Goal: Task Accomplishment & Management: Manage account settings

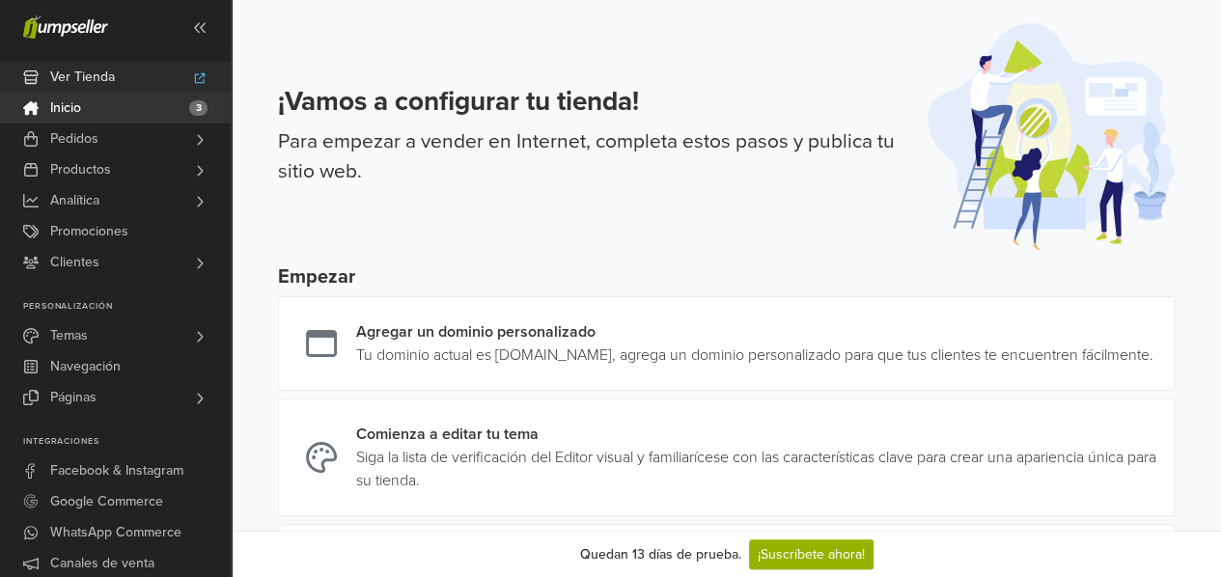
click at [100, 75] on span "Ver Tienda" at bounding box center [82, 77] width 65 height 31
click at [102, 169] on span "Productos" at bounding box center [80, 169] width 61 height 31
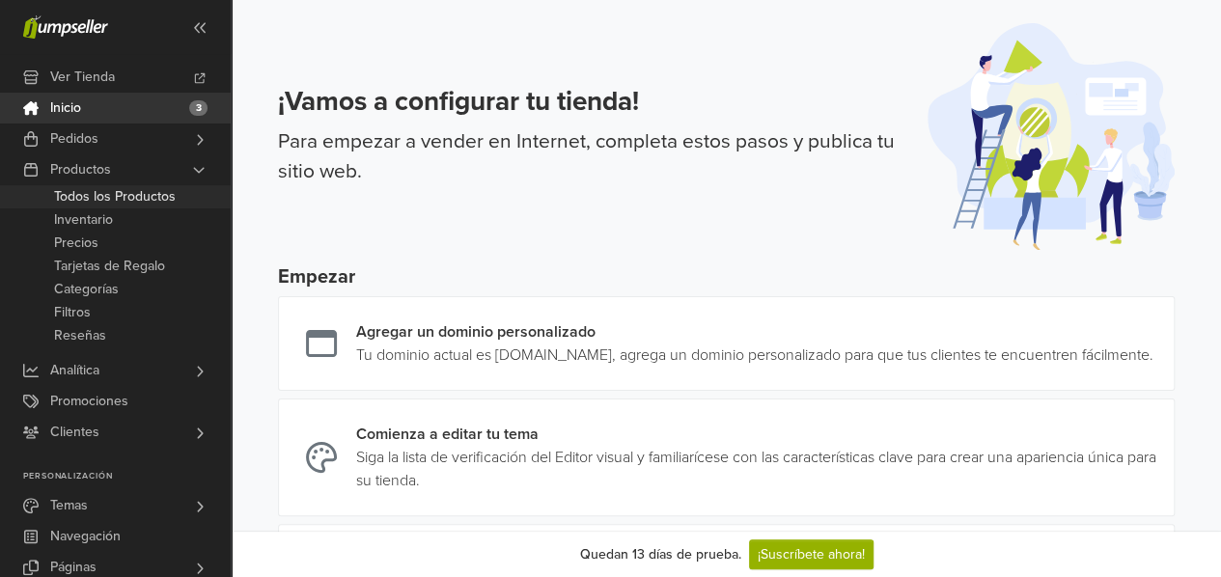
click at [112, 198] on span "Todos los Productos" at bounding box center [115, 196] width 122 height 23
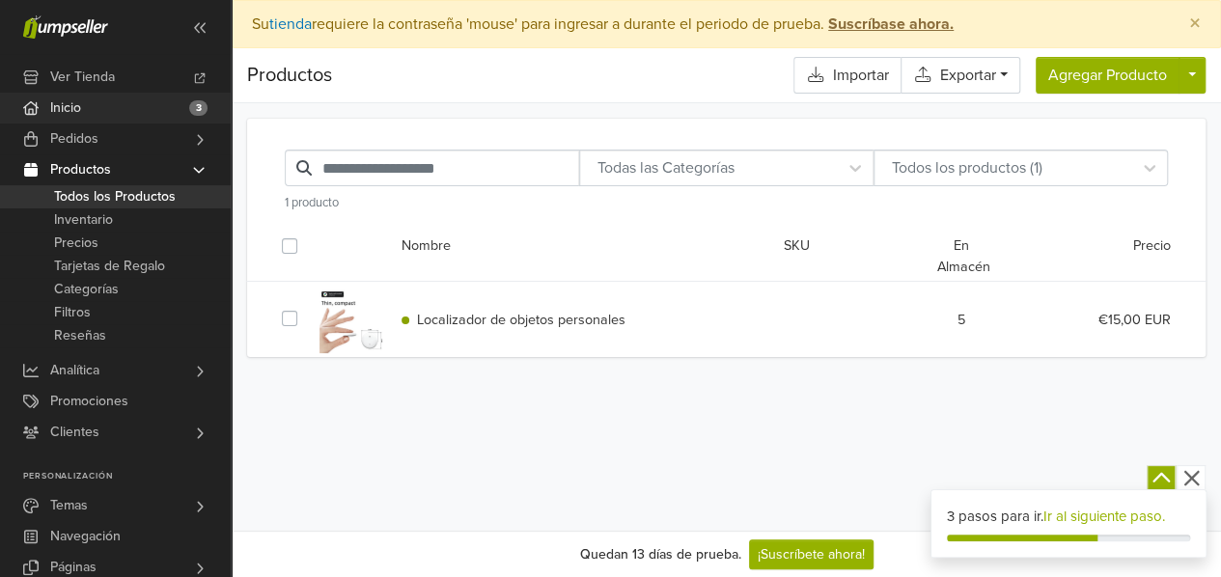
click at [83, 103] on link "Inicio 3" at bounding box center [115, 108] width 231 height 31
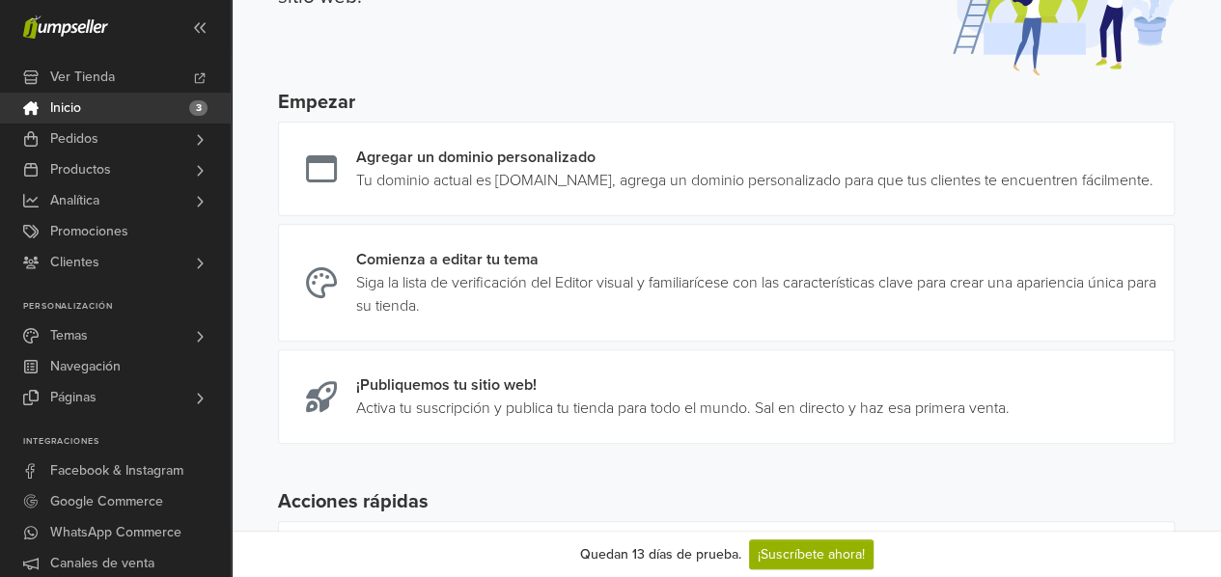
scroll to position [182, 0]
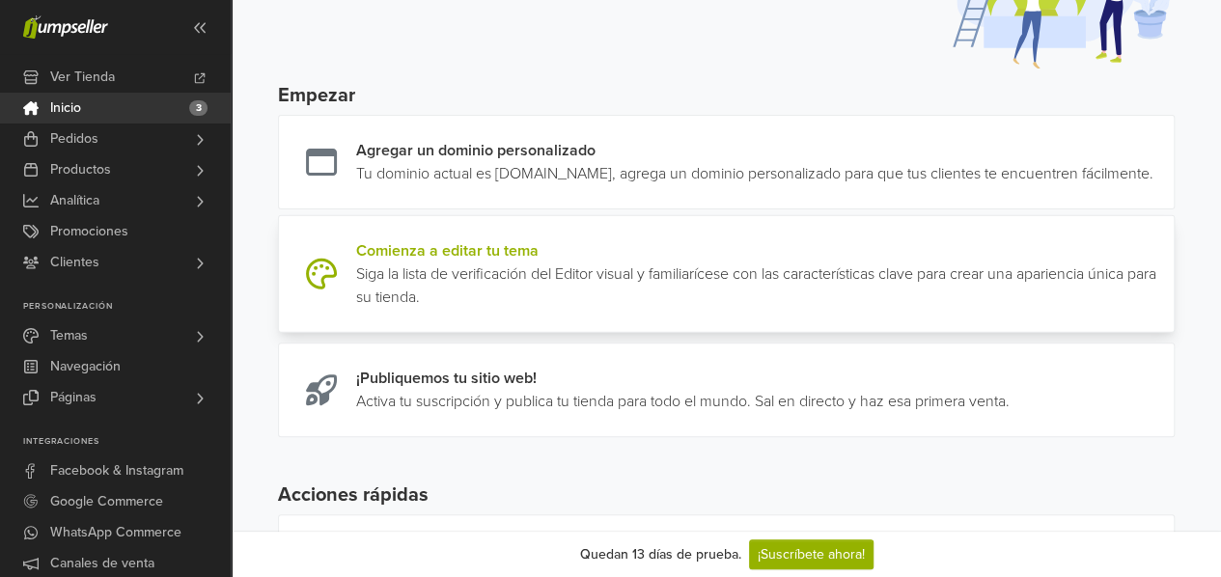
click at [1166, 287] on link at bounding box center [1166, 274] width 0 height 70
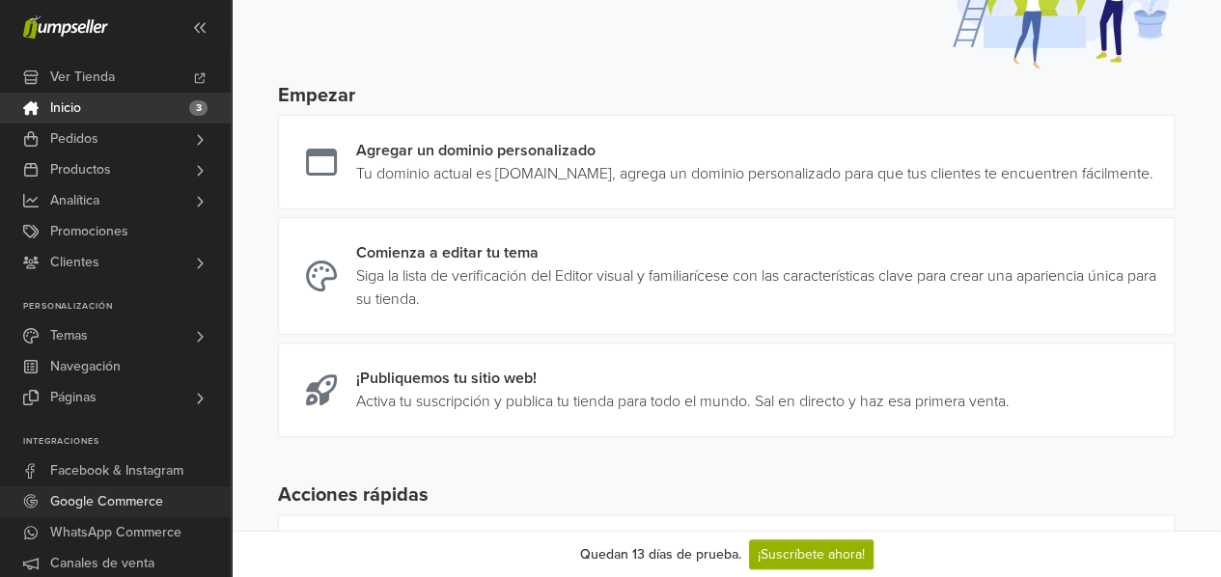
scroll to position [184, 0]
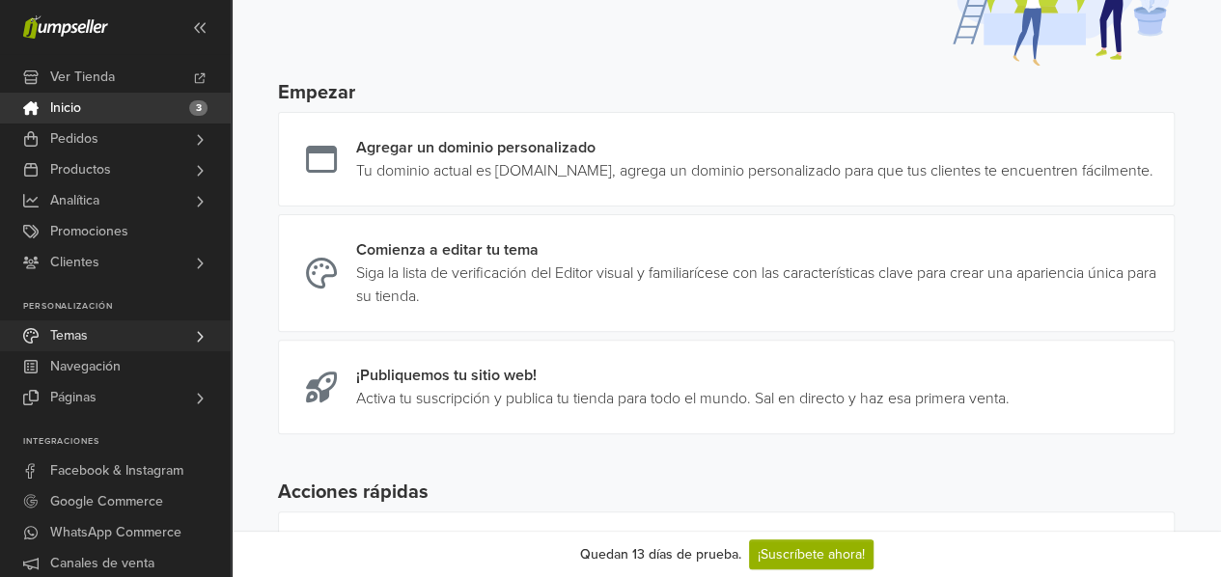
click at [222, 323] on link "Temas" at bounding box center [115, 336] width 231 height 31
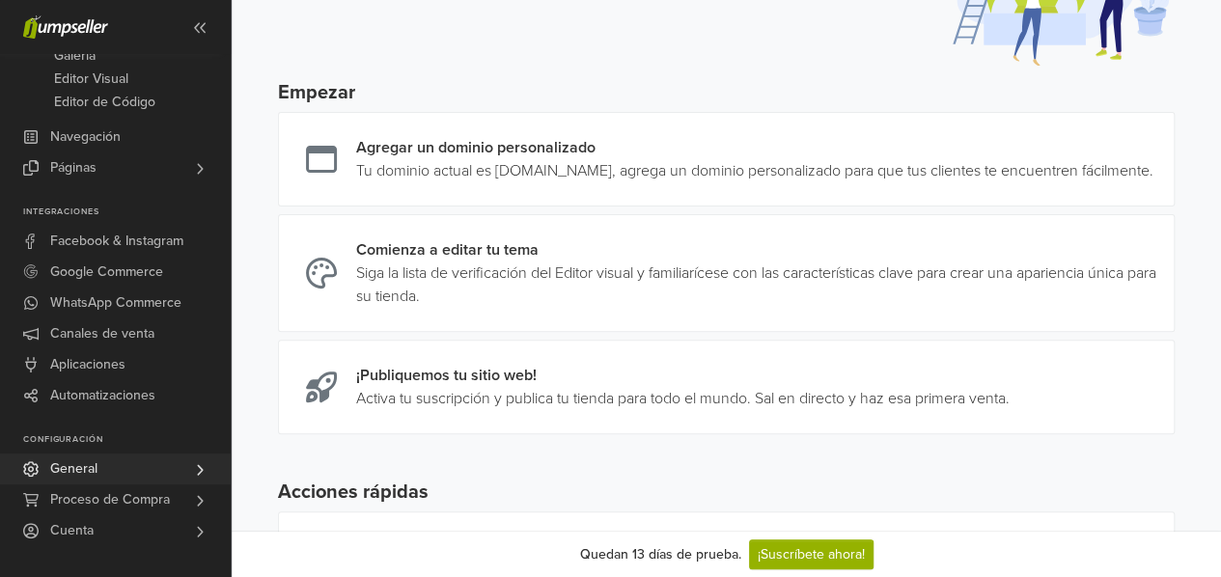
click at [98, 464] on link "General" at bounding box center [115, 469] width 231 height 31
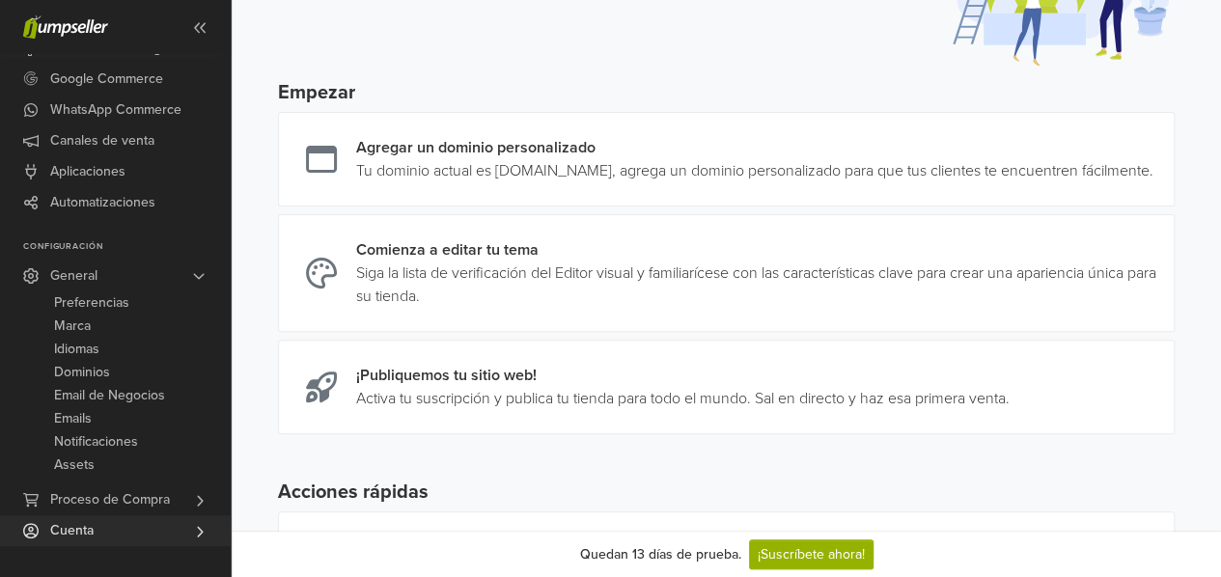
click at [110, 532] on link "Cuenta" at bounding box center [115, 531] width 231 height 31
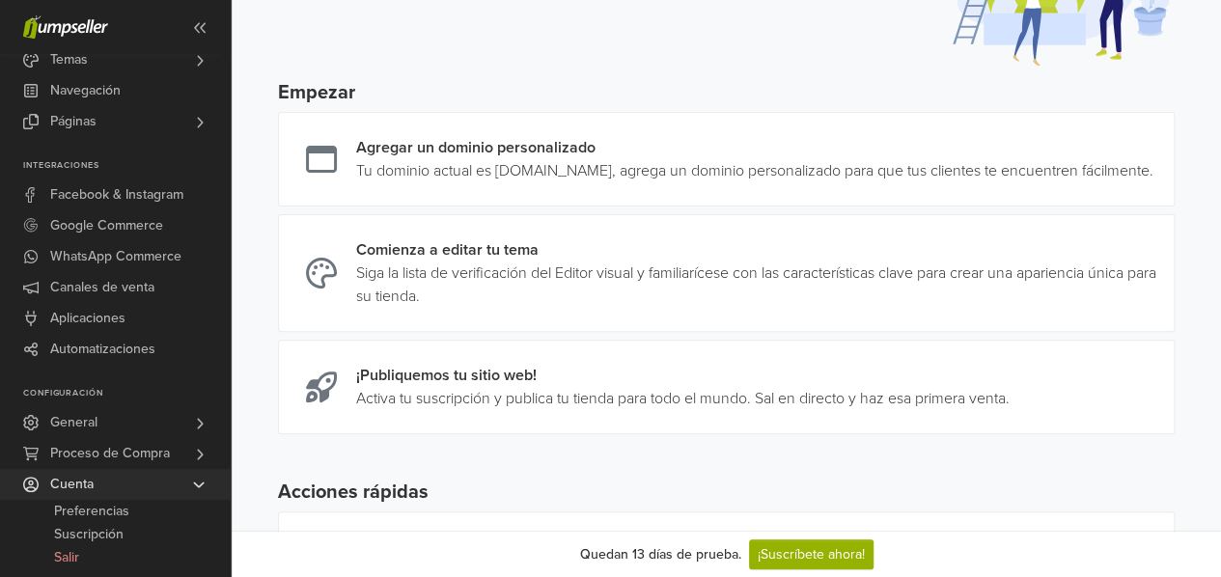
click at [115, 484] on link "Cuenta" at bounding box center [115, 484] width 231 height 31
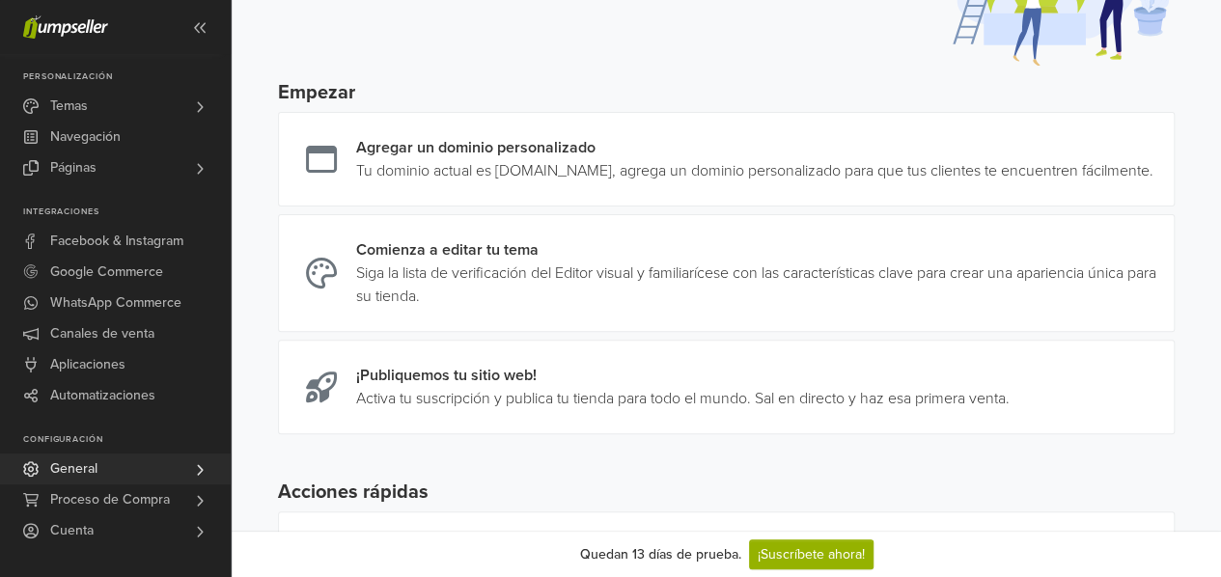
click at [102, 467] on link "General" at bounding box center [115, 469] width 231 height 31
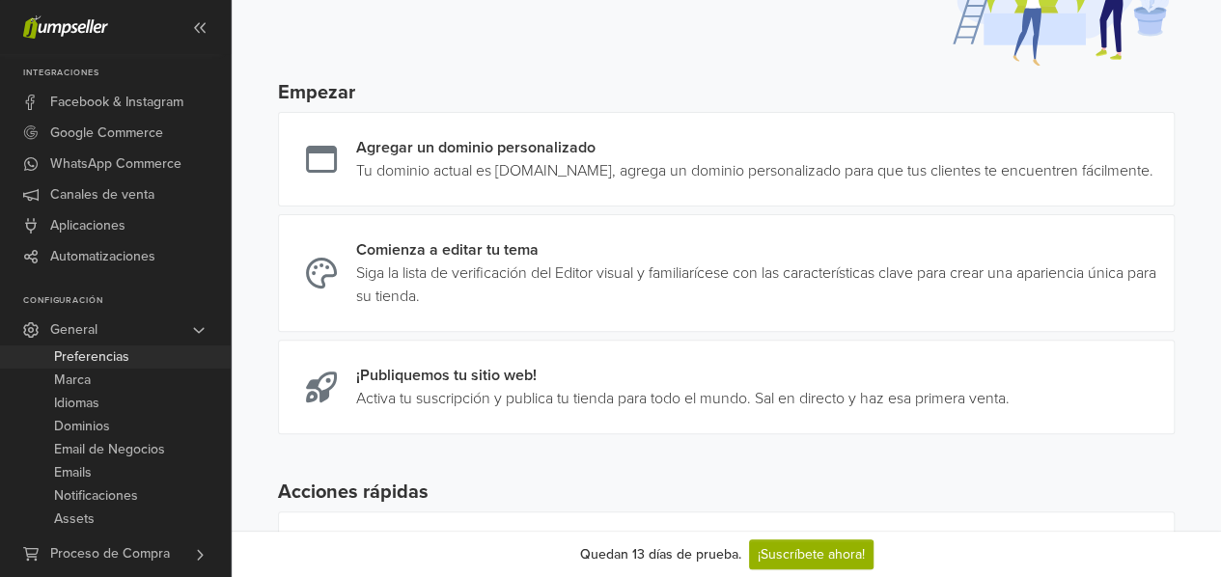
click at [127, 359] on span "Preferencias" at bounding box center [91, 357] width 75 height 23
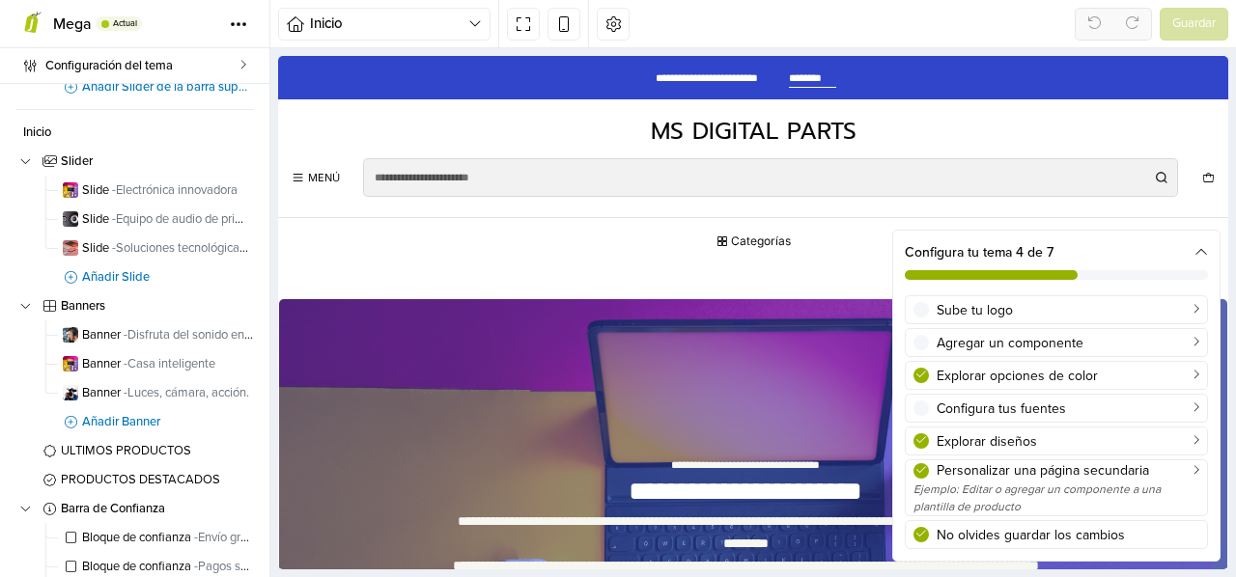
scroll to position [612, 0]
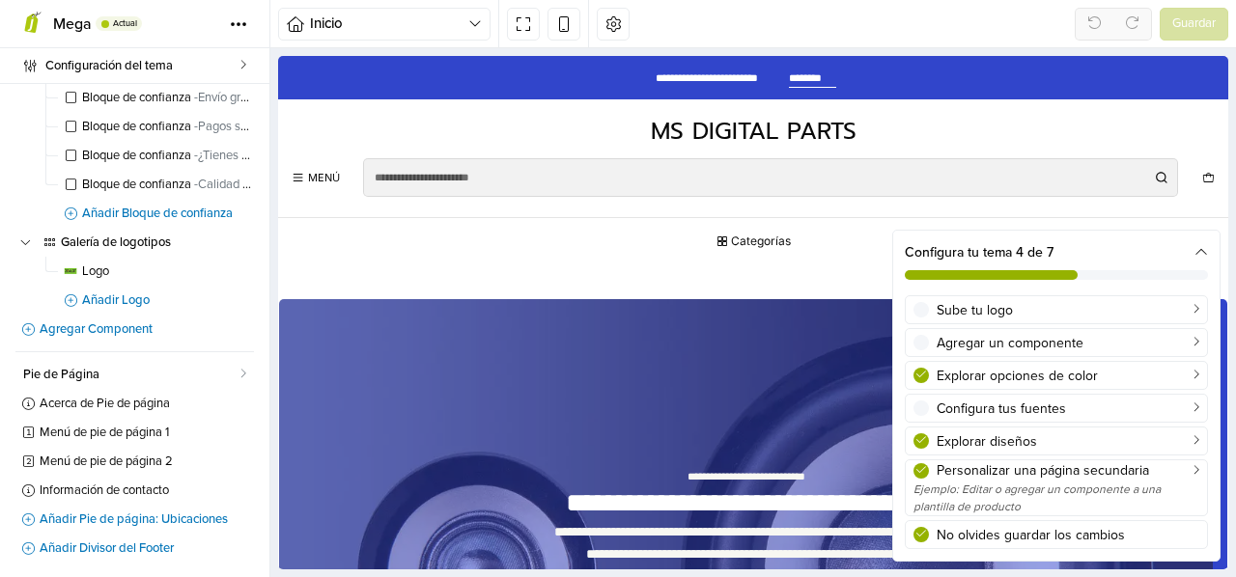
drag, startPoint x: 265, startPoint y: 177, endPoint x: 20, endPoint y: 433, distance: 354.4
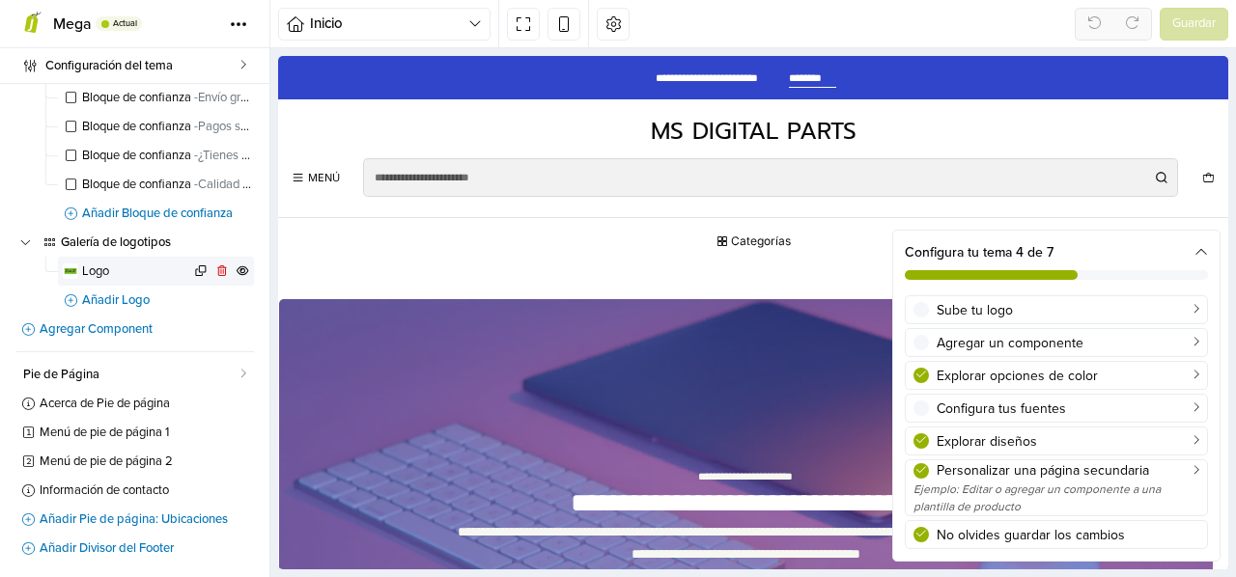
click at [101, 269] on span "Logo" at bounding box center [136, 272] width 108 height 13
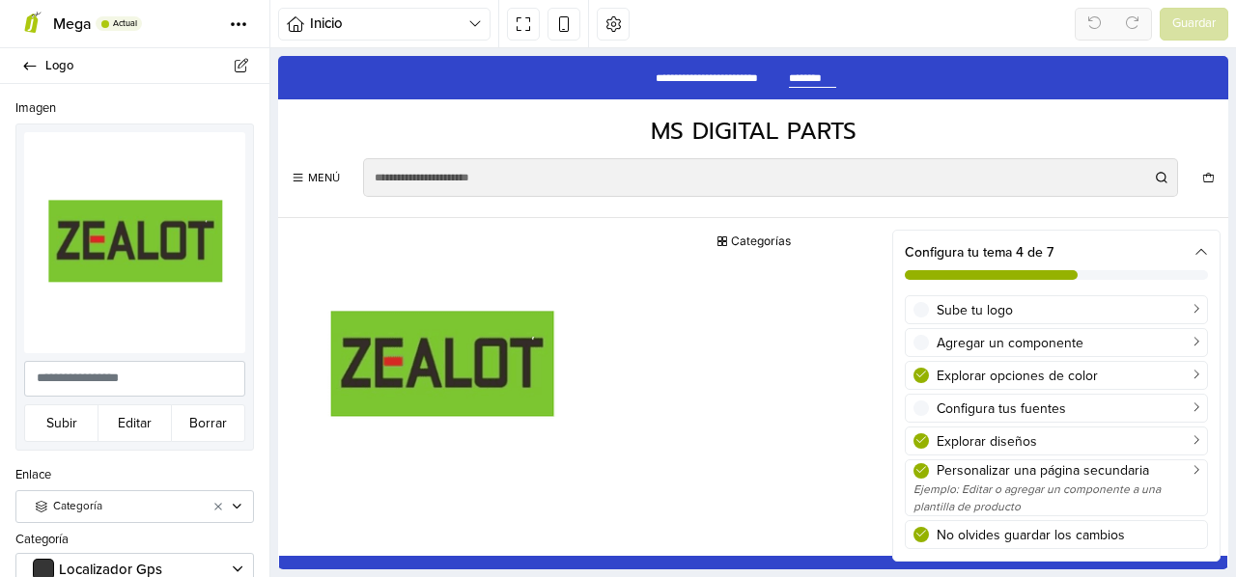
drag, startPoint x: 262, startPoint y: 300, endPoint x: 12, endPoint y: 159, distance: 287.1
click at [134, 413] on button "Editar" at bounding box center [135, 424] width 74 height 38
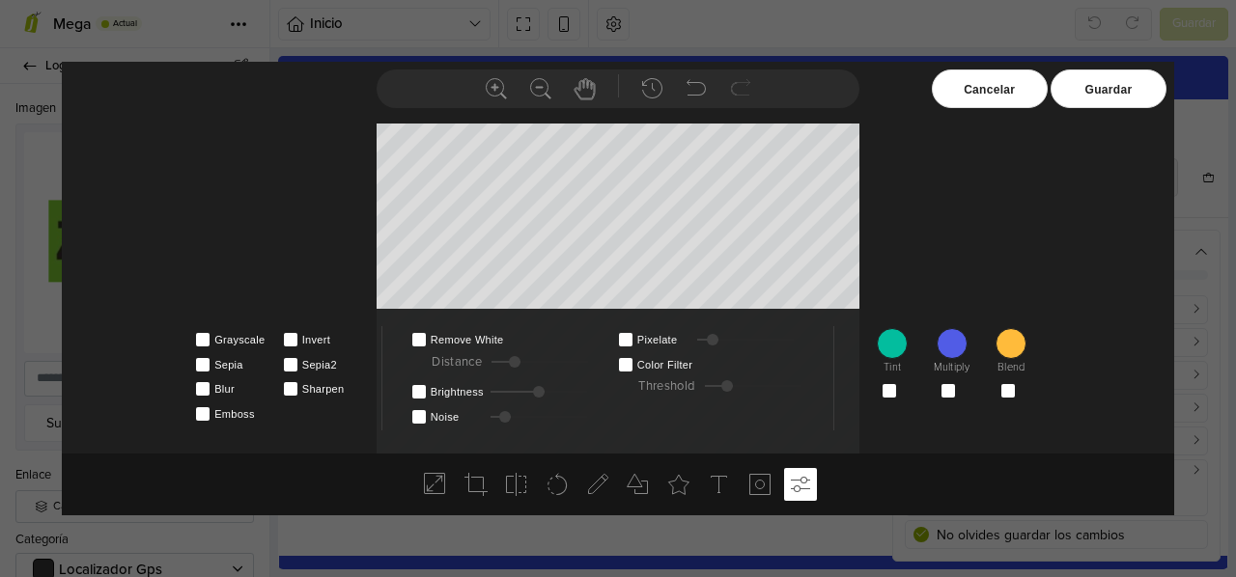
click at [1008, 86] on div "Cancelar" at bounding box center [990, 89] width 116 height 39
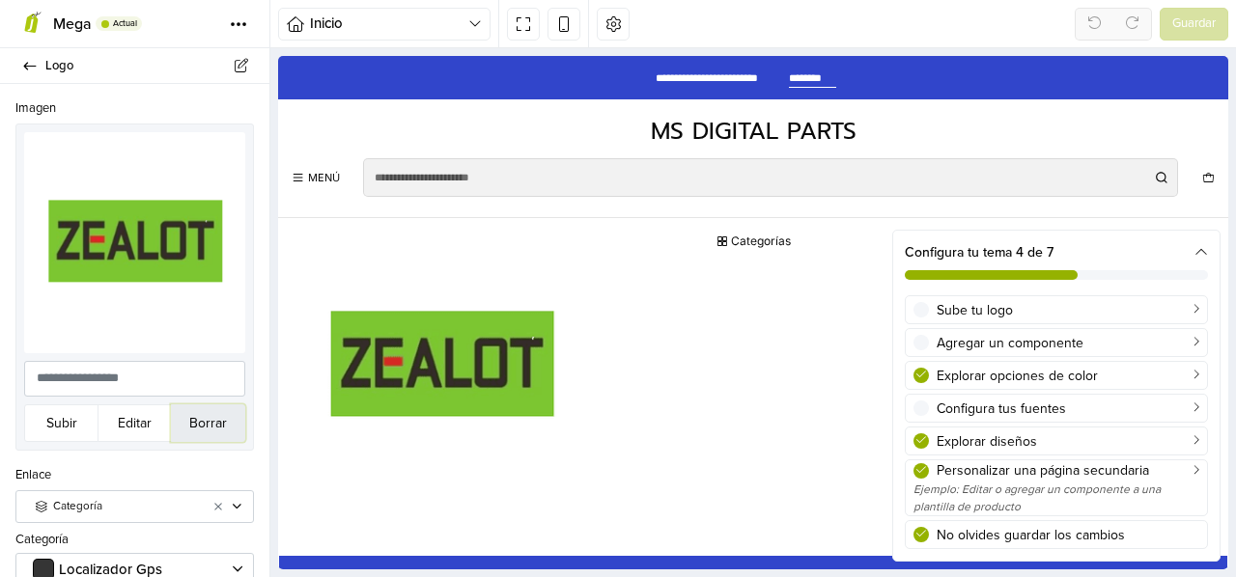
click at [199, 408] on button "Borrar" at bounding box center [208, 424] width 74 height 38
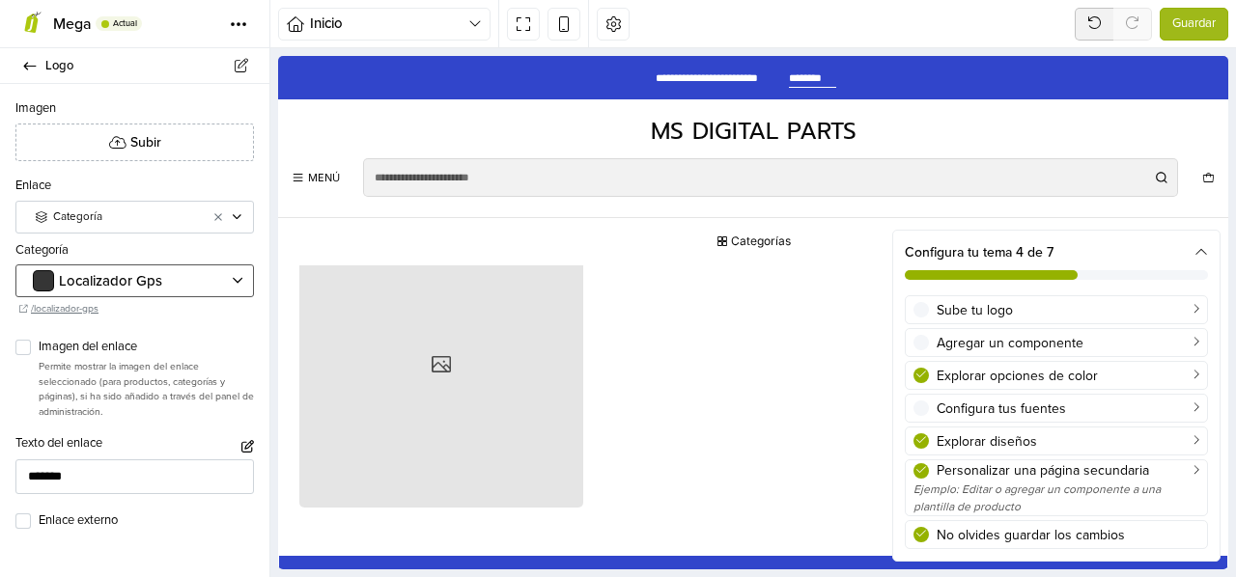
click at [187, 281] on div at bounding box center [125, 280] width 189 height 17
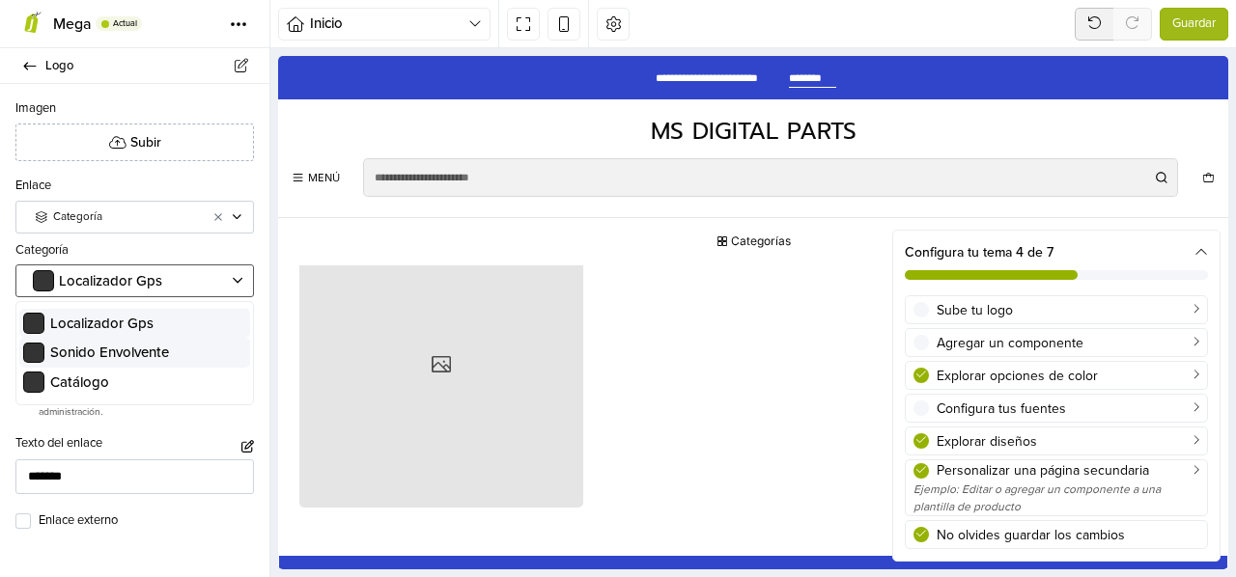
click at [92, 351] on span "Sonido Envolvente" at bounding box center [109, 352] width 119 height 17
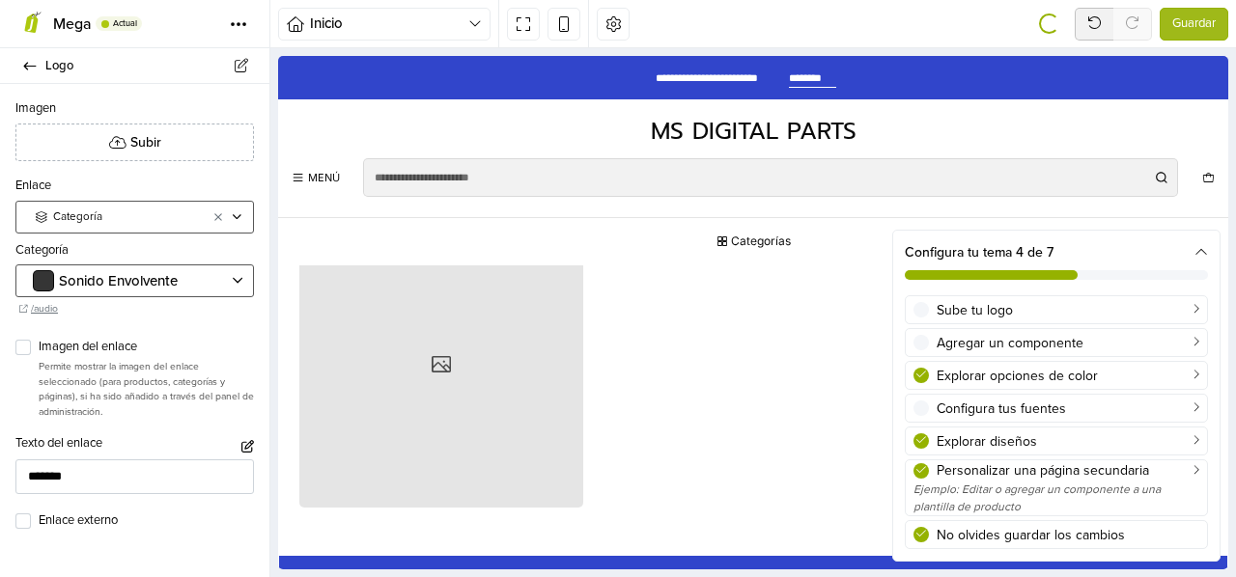
click at [126, 214] on span "Categoría" at bounding box center [122, 217] width 138 height 17
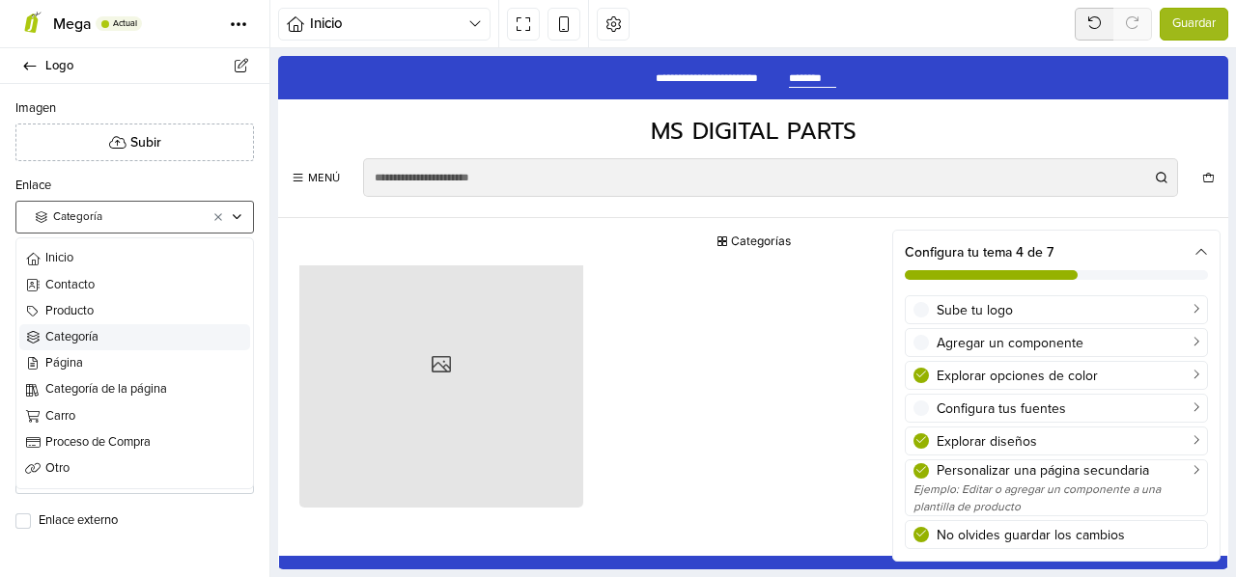
click at [98, 330] on span "Categoría" at bounding box center [145, 337] width 201 height 18
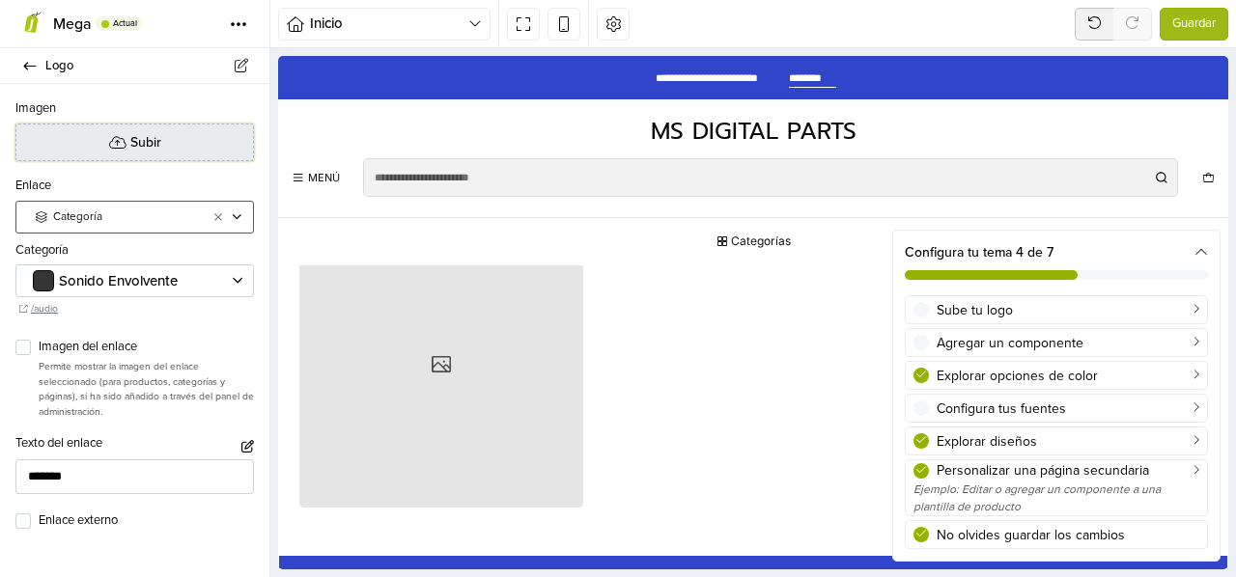
click at [185, 154] on button "Subir" at bounding box center [134, 143] width 238 height 38
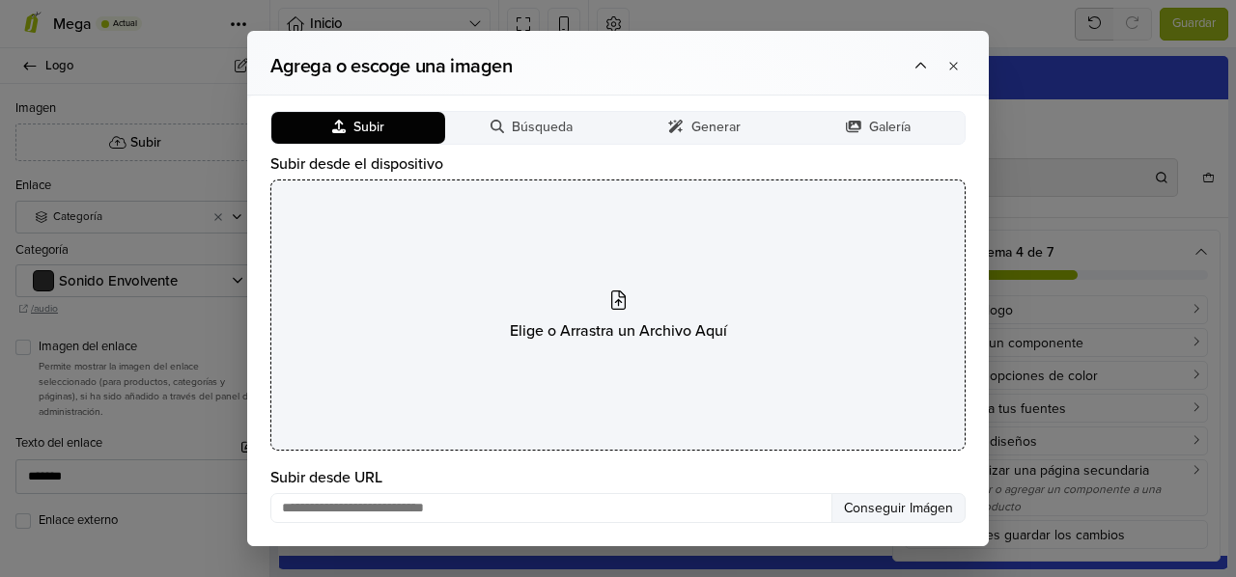
click at [635, 266] on div "Elige o Arrastra un Archivo Aquí" at bounding box center [617, 315] width 695 height 271
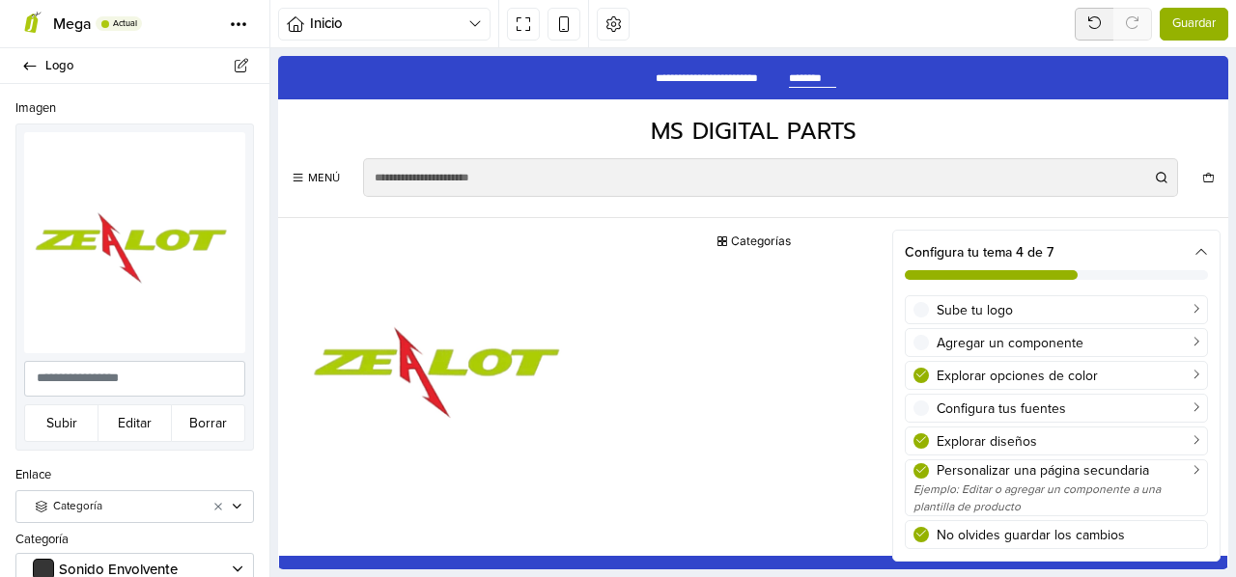
click at [1188, 24] on span "Guardar" at bounding box center [1193, 23] width 43 height 19
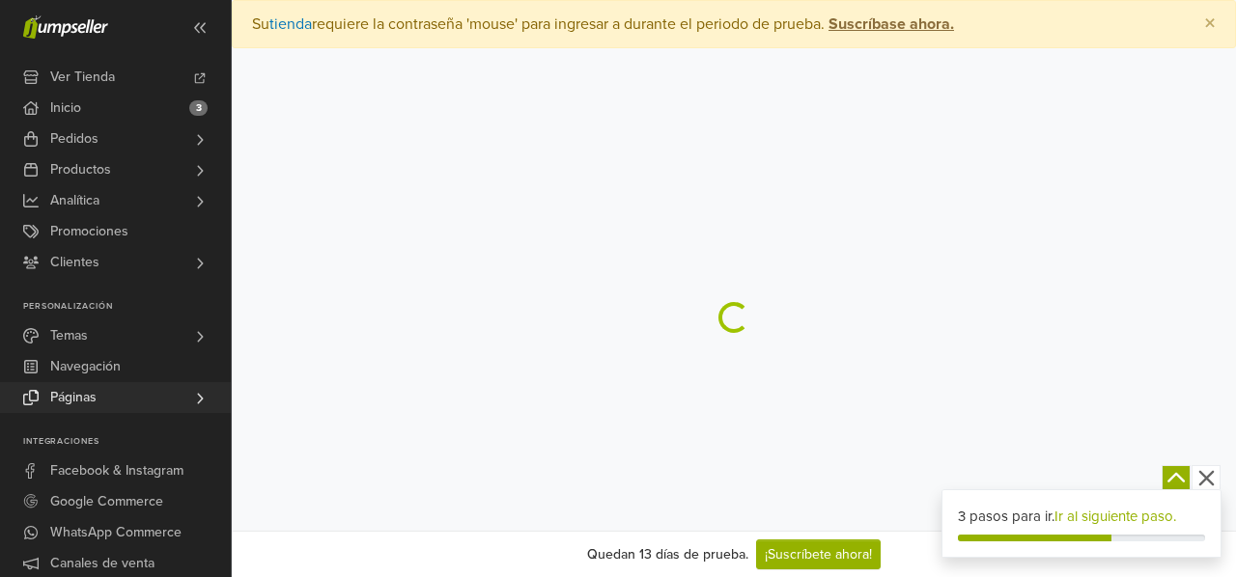
select select "*"
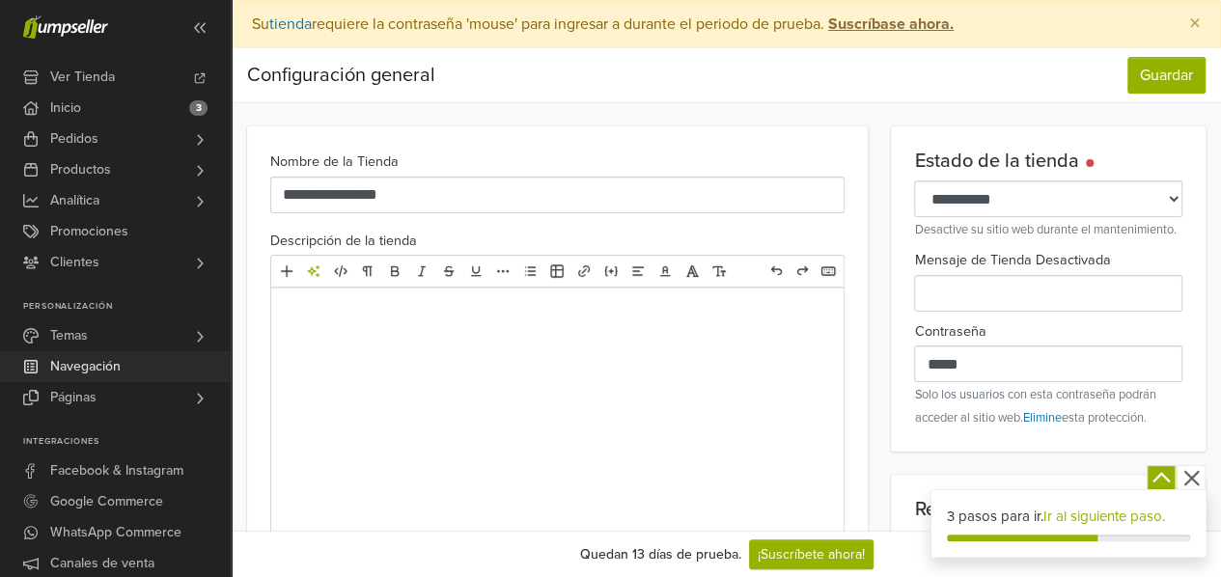
click at [128, 368] on link "Navegación" at bounding box center [115, 366] width 231 height 31
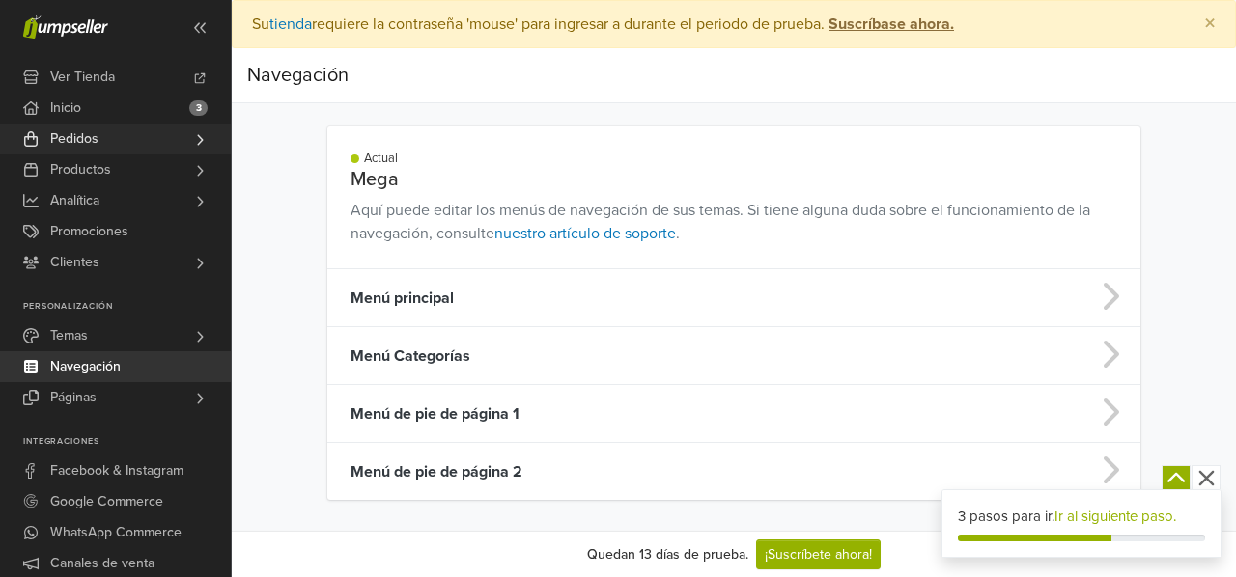
click at [90, 134] on span "Pedidos" at bounding box center [74, 139] width 48 height 31
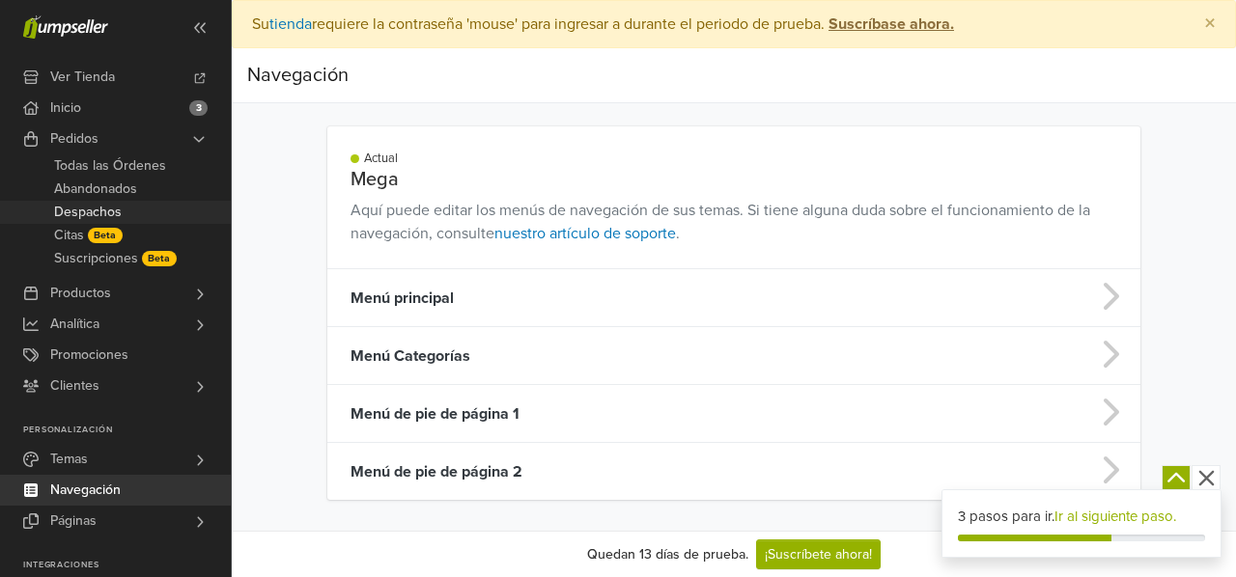
click at [108, 206] on span "Despachos" at bounding box center [88, 212] width 68 height 23
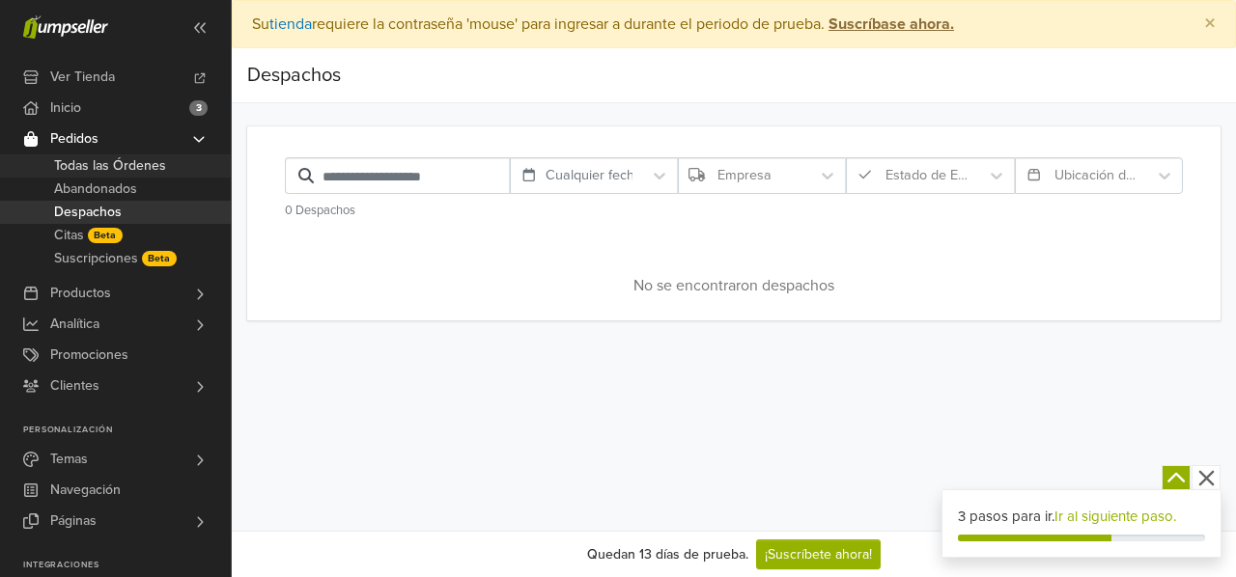
click at [108, 166] on span "Todas las Órdenes" at bounding box center [110, 165] width 112 height 23
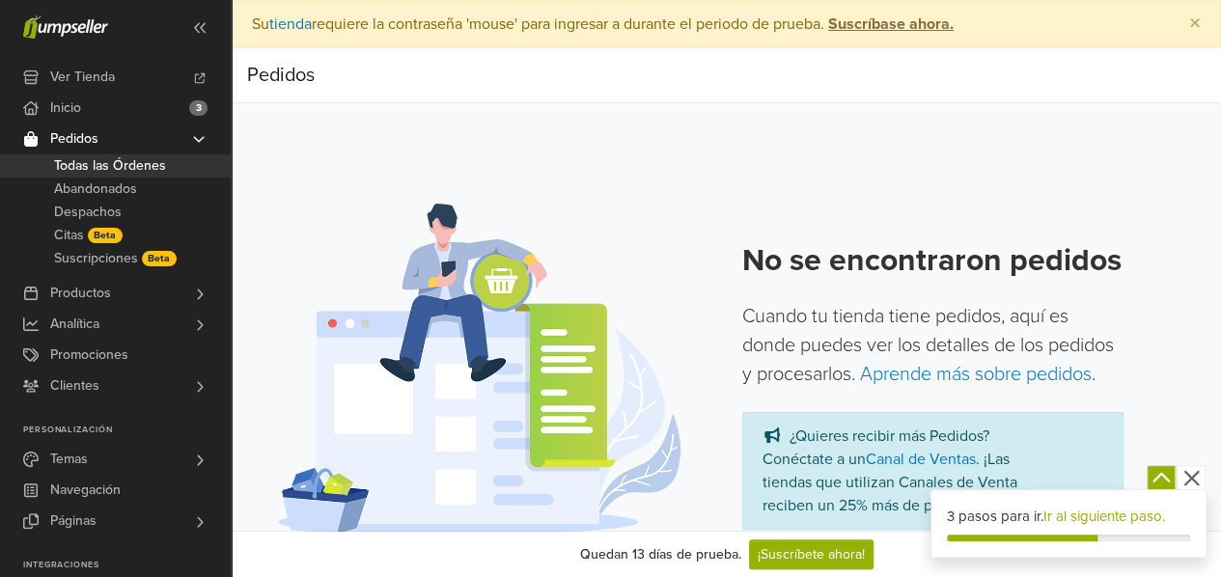
scroll to position [42, 0]
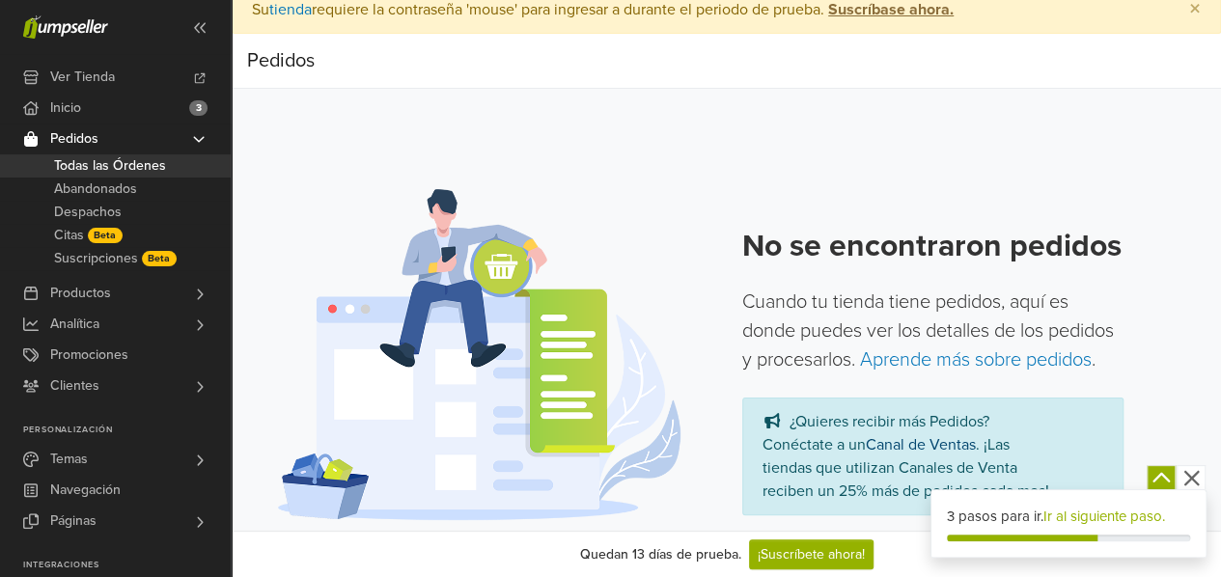
click at [895, 442] on link "Canal de Ventas" at bounding box center [921, 444] width 110 height 19
click at [79, 460] on span "Temas" at bounding box center [69, 459] width 38 height 31
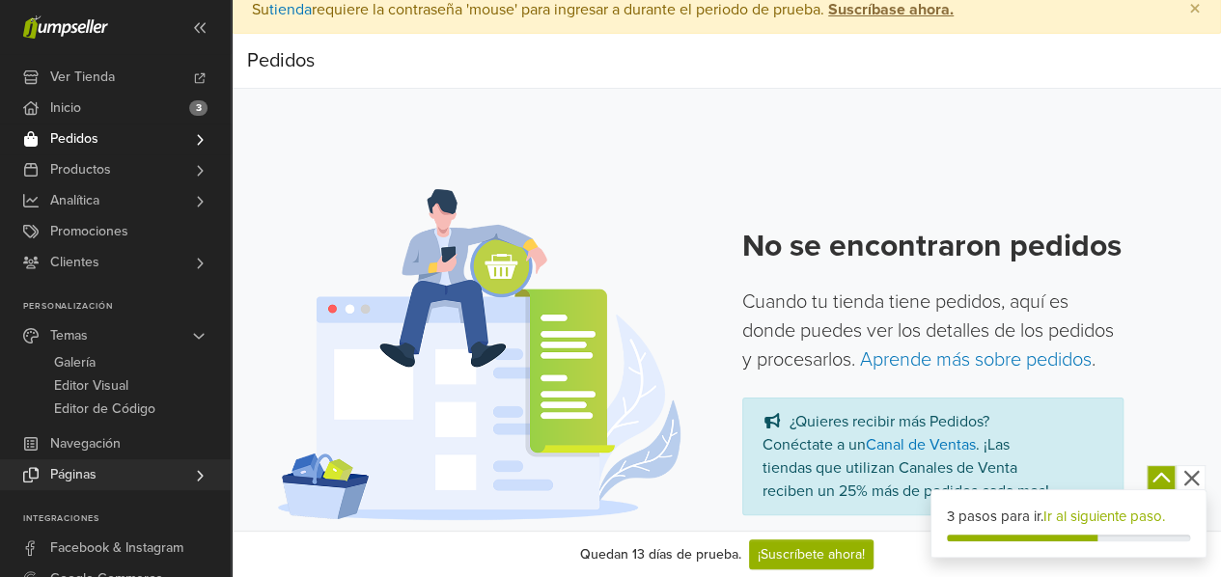
click at [116, 474] on link "Páginas" at bounding box center [115, 475] width 231 height 31
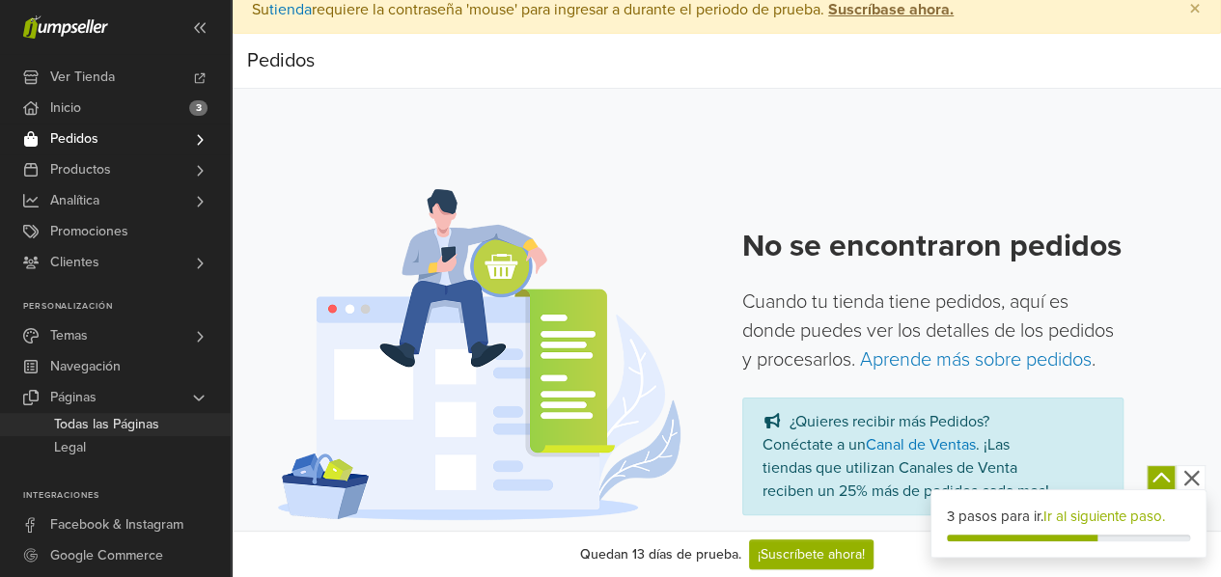
click at [123, 424] on span "Todas las Páginas" at bounding box center [106, 424] width 105 height 23
